Goal: Transaction & Acquisition: Book appointment/travel/reservation

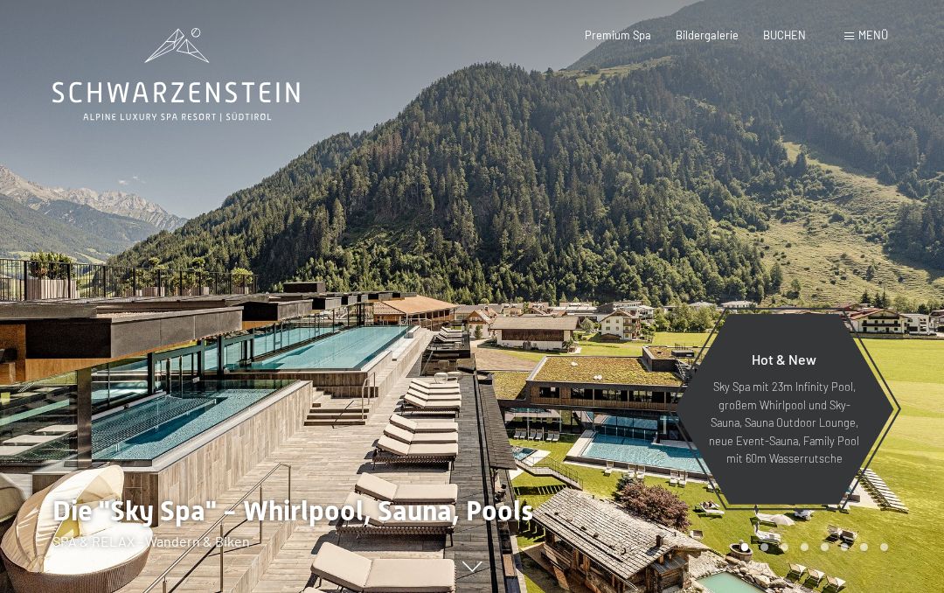
click at [768, 40] on div "BUCHEN" at bounding box center [784, 36] width 43 height 16
click at [779, 36] on span "BUCHEN" at bounding box center [784, 35] width 43 height 14
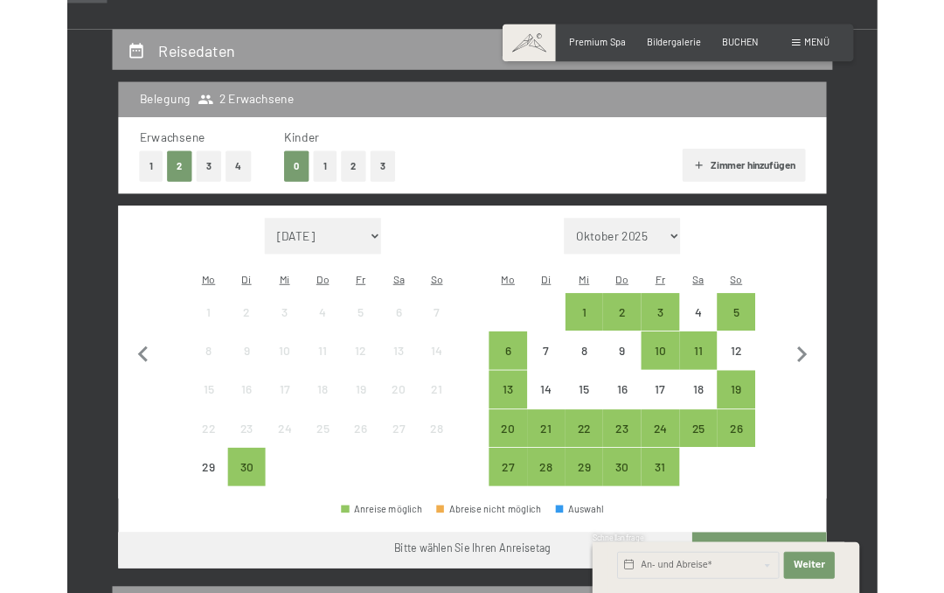
scroll to position [299, 0]
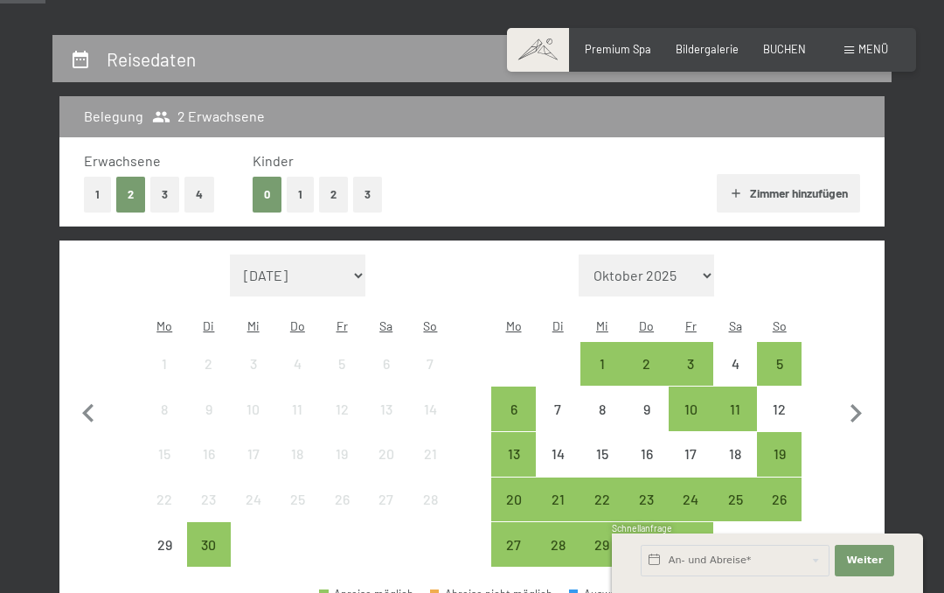
click at [102, 193] on button "1" at bounding box center [97, 195] width 27 height 36
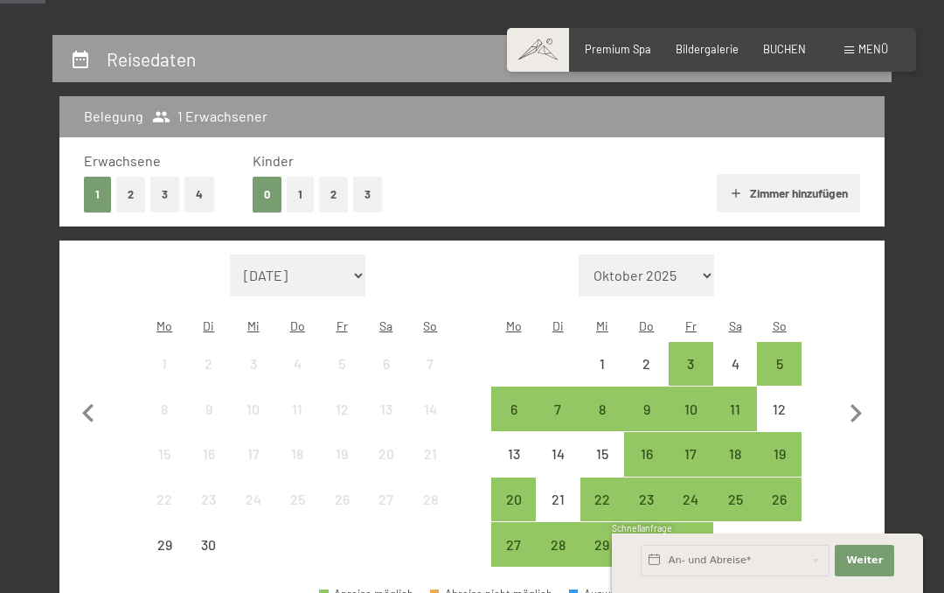
click at [779, 357] on div "5" at bounding box center [779, 377] width 41 height 41
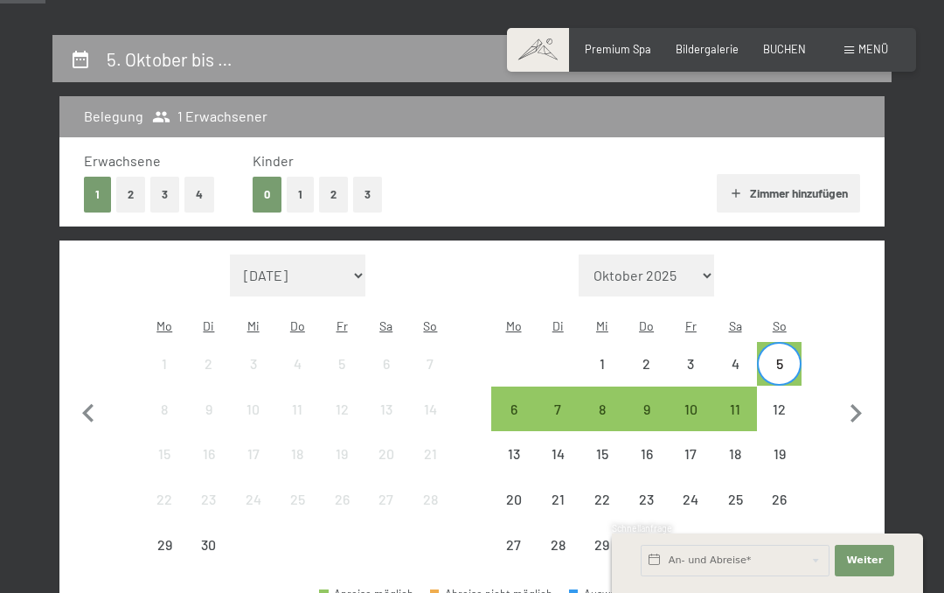
click at [731, 402] on div "11" at bounding box center [735, 422] width 41 height 41
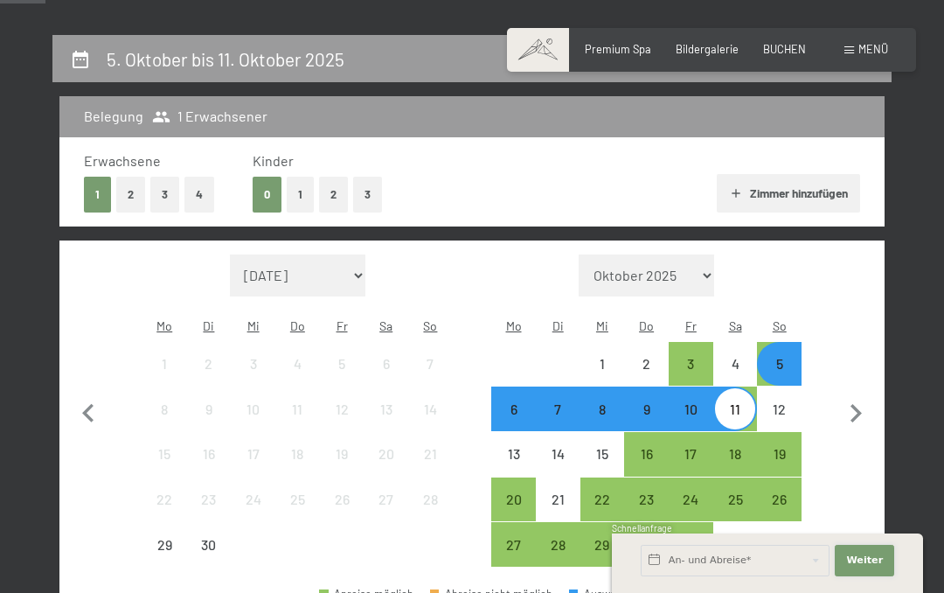
click at [864, 568] on button "Weiter Adressfelder ausblenden" at bounding box center [864, 559] width 59 height 31
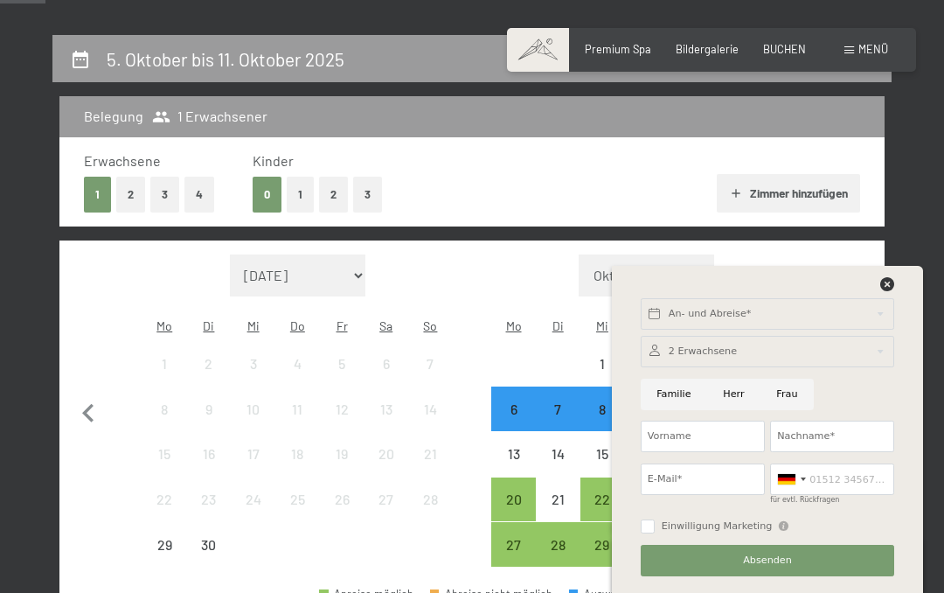
click at [641, 357] on div at bounding box center [767, 351] width 253 height 31
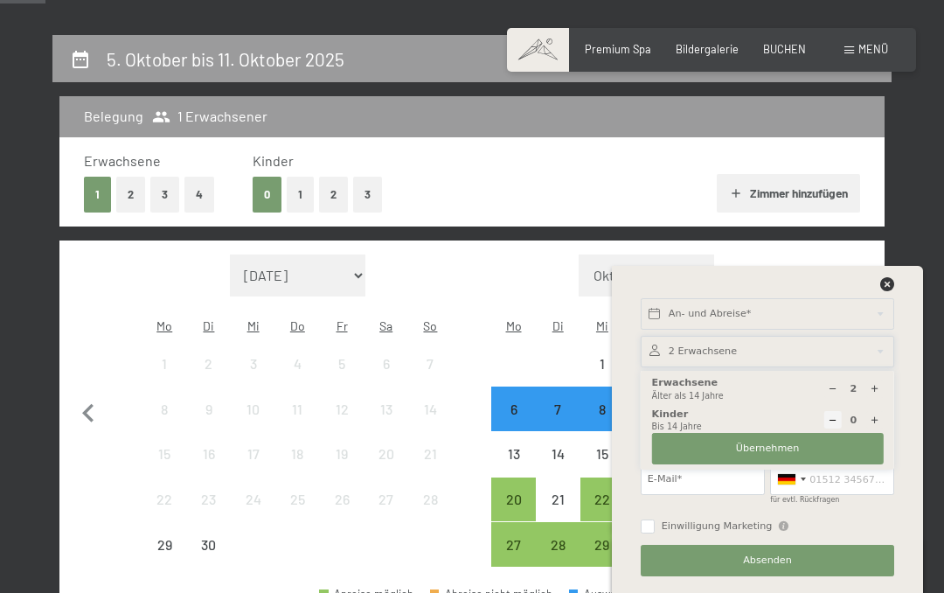
click at [823, 393] on div at bounding box center [831, 388] width 17 height 17
type input "1"
click at [706, 445] on button "Übernehmen" at bounding box center [768, 448] width 232 height 31
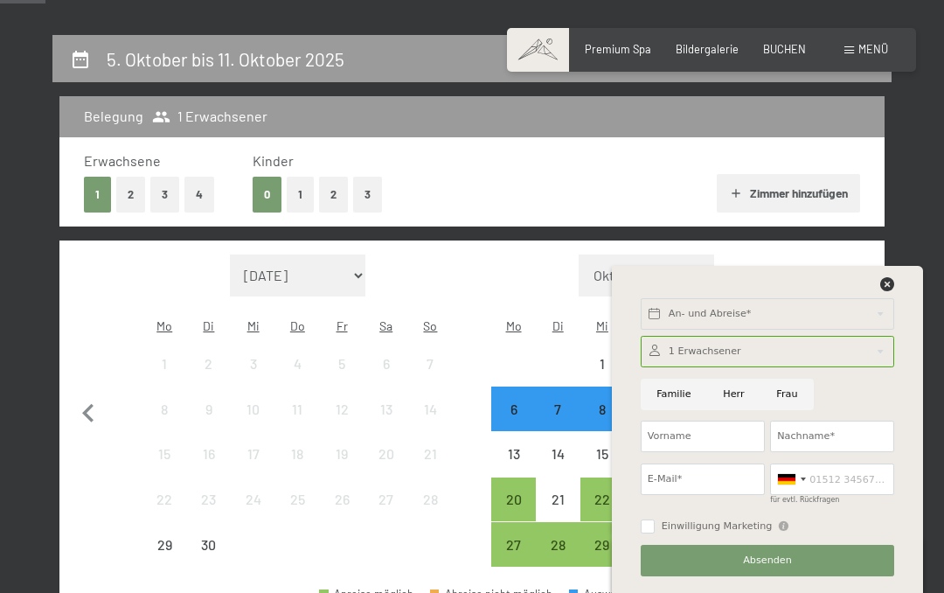
click at [248, 197] on div "Erwachsene 1 2 3 4 Kinder 0 1 2 3 Zimmer hinzufügen" at bounding box center [471, 181] width 775 height 61
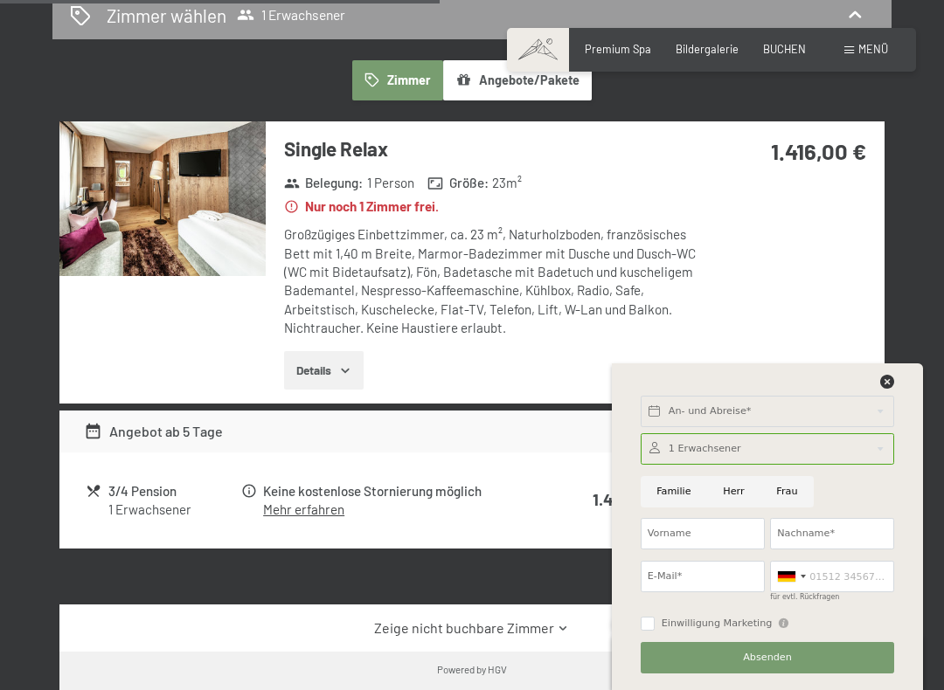
scroll to position [990, 0]
click at [154, 210] on img at bounding box center [162, 199] width 206 height 155
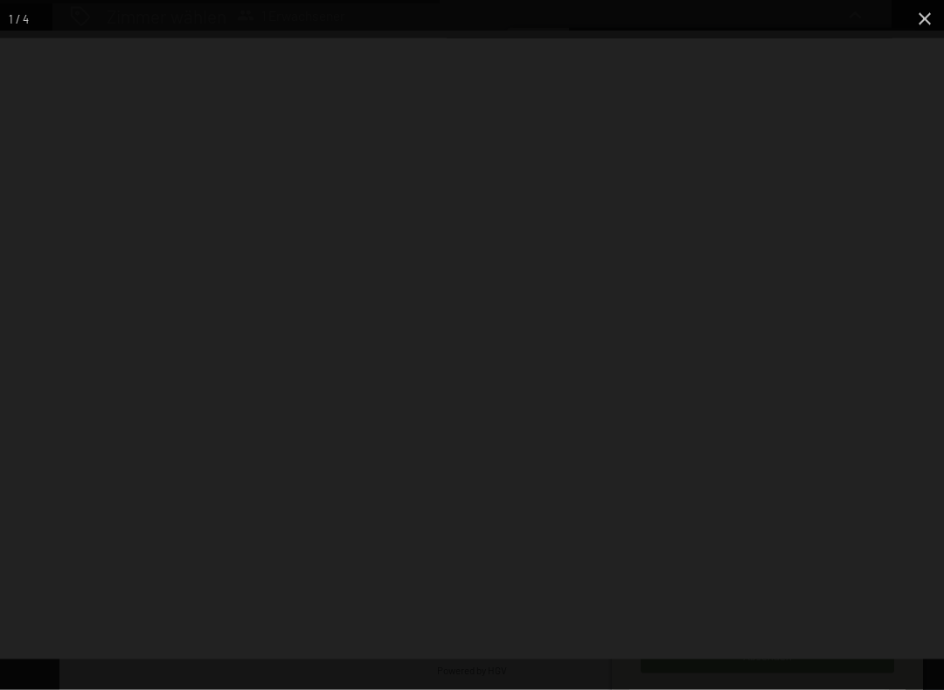
scroll to position [991, 0]
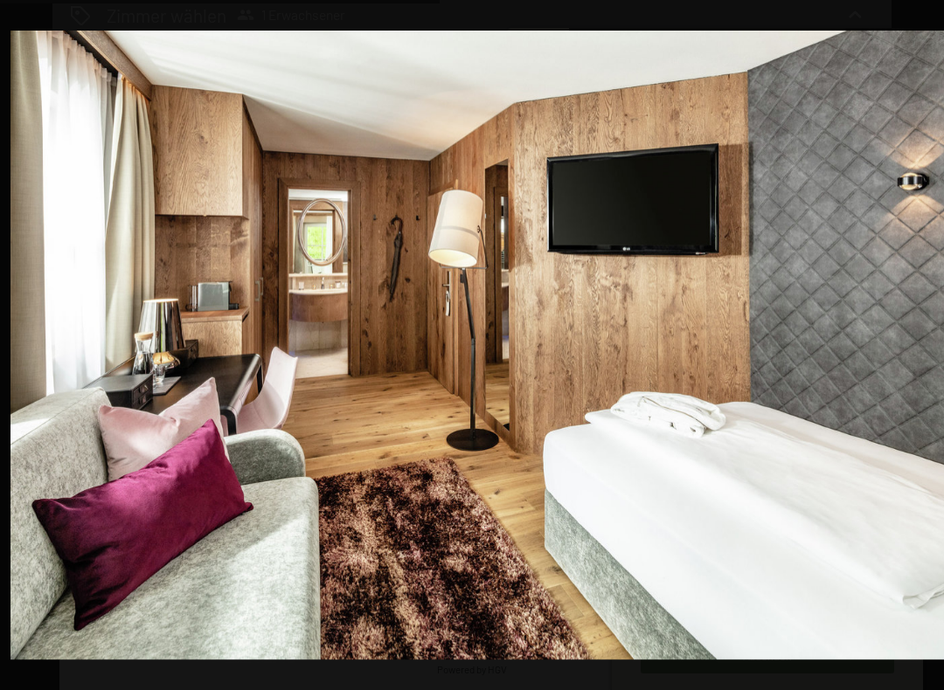
click at [277, 509] on img at bounding box center [482, 345] width 944 height 629
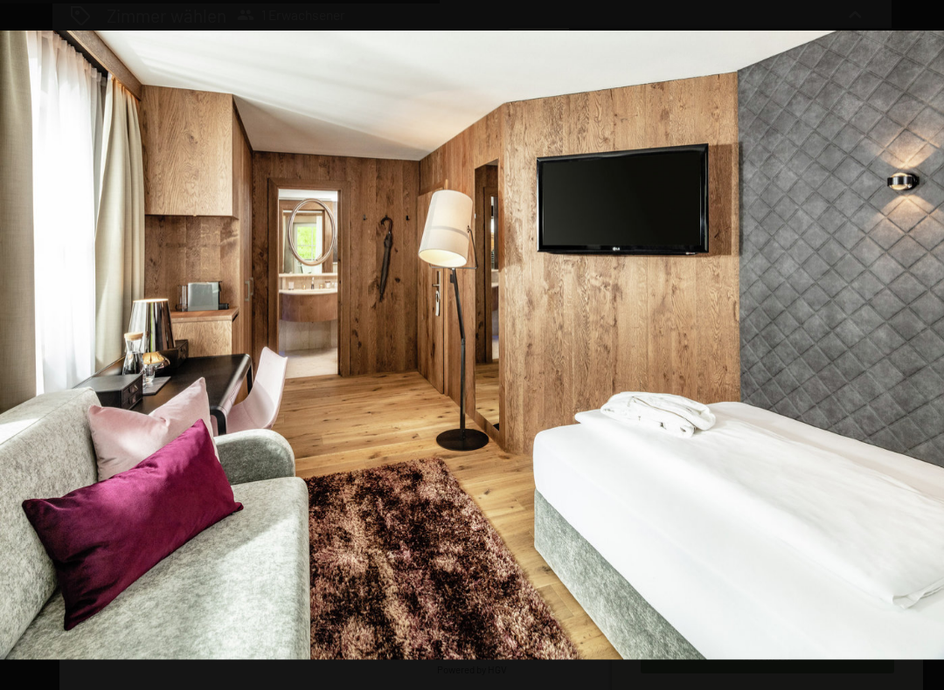
click at [309, 474] on img at bounding box center [472, 345] width 944 height 629
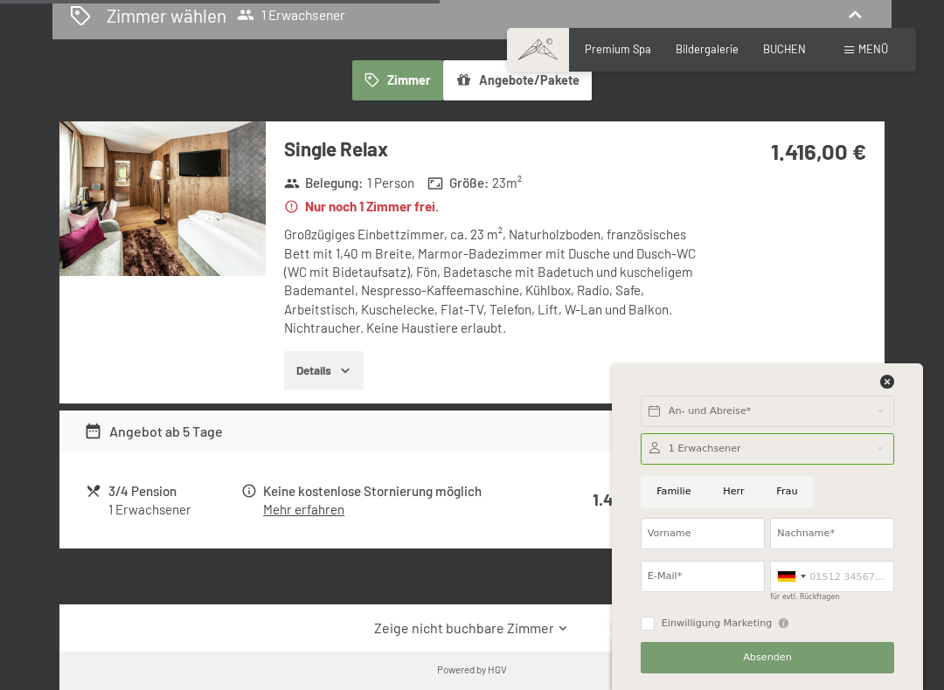
click at [924, 22] on div "5. Oktober bis 11. Oktober 2025 Belegung 1 Erwachsener Erwachsene 1 2 3 4 Kinde…" at bounding box center [472, 87] width 944 height 1489
click at [894, 374] on div "An- und Abreise* Weiter Adressfelder ausblenden 1 Erwachsener 1 Erwachsene Älte…" at bounding box center [767, 527] width 276 height 327
click at [893, 375] on icon at bounding box center [887, 382] width 14 height 14
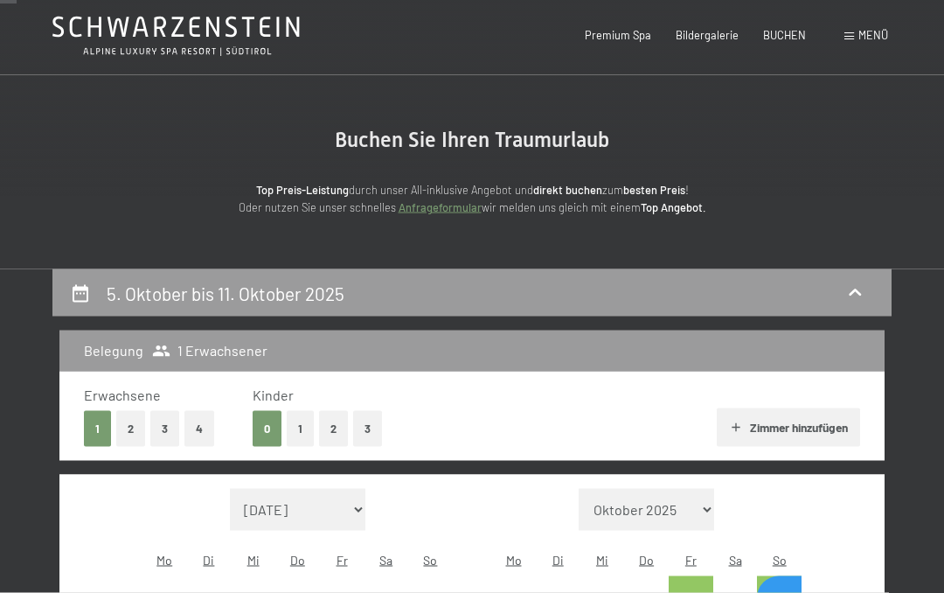
scroll to position [0, 0]
